Goal: Find specific page/section: Find specific page/section

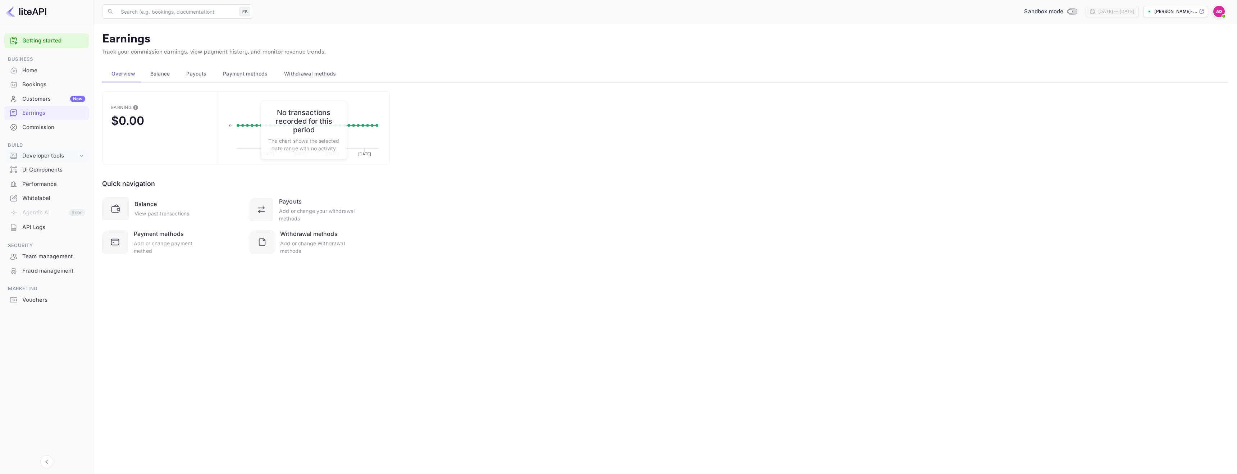
click at [78, 156] on icon at bounding box center [81, 155] width 7 height 7
click at [50, 170] on p "API docs and SDKs" at bounding box center [48, 168] width 47 height 8
click at [46, 178] on p "API Keys" at bounding box center [35, 179] width 21 height 8
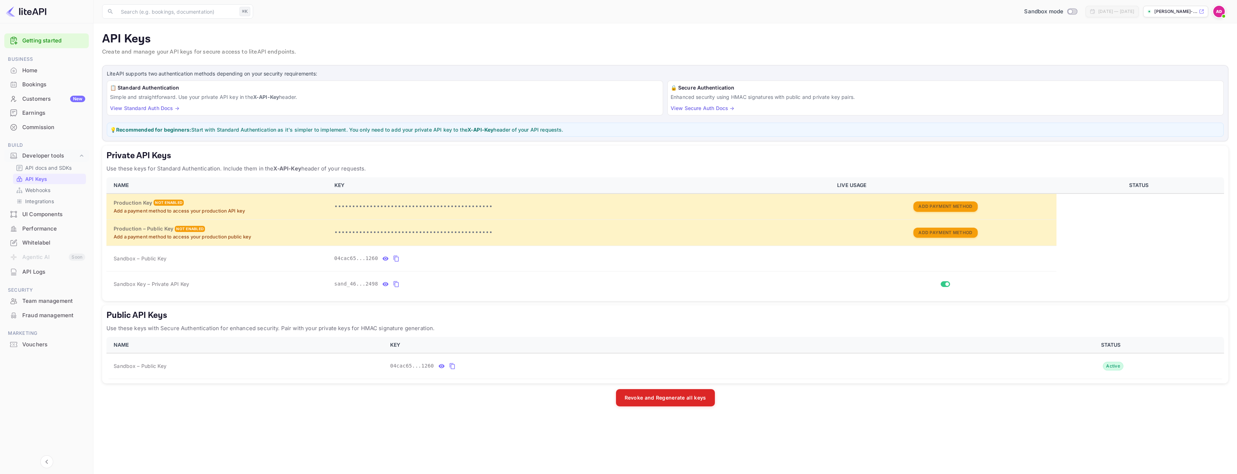
click at [258, 328] on p "Use these keys with Secure Authentication for enhanced security. Pair with your…" at bounding box center [665, 328] width 1118 height 9
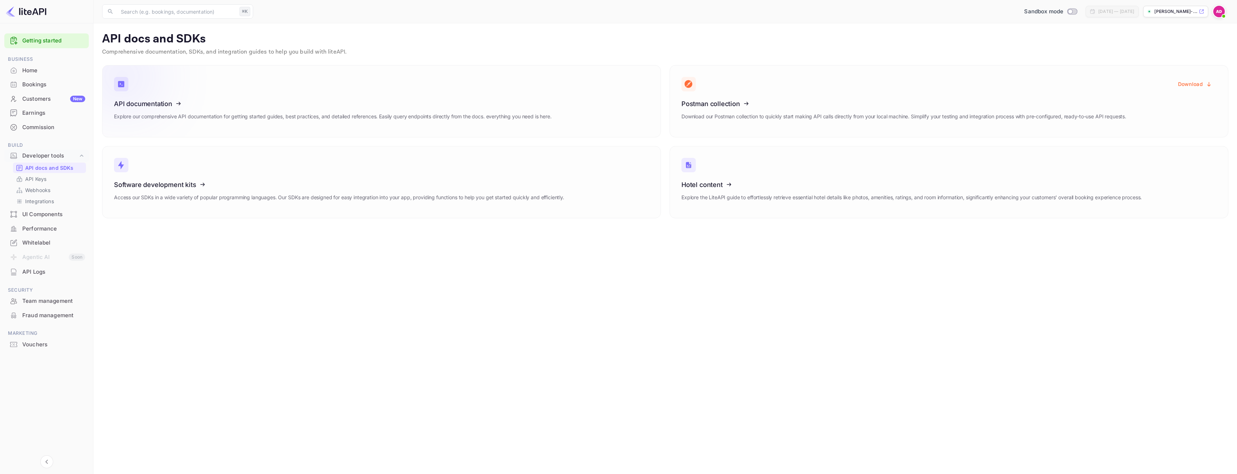
click at [192, 94] on icon at bounding box center [159, 102] width 112 height 74
